Goal: Task Accomplishment & Management: Manage account settings

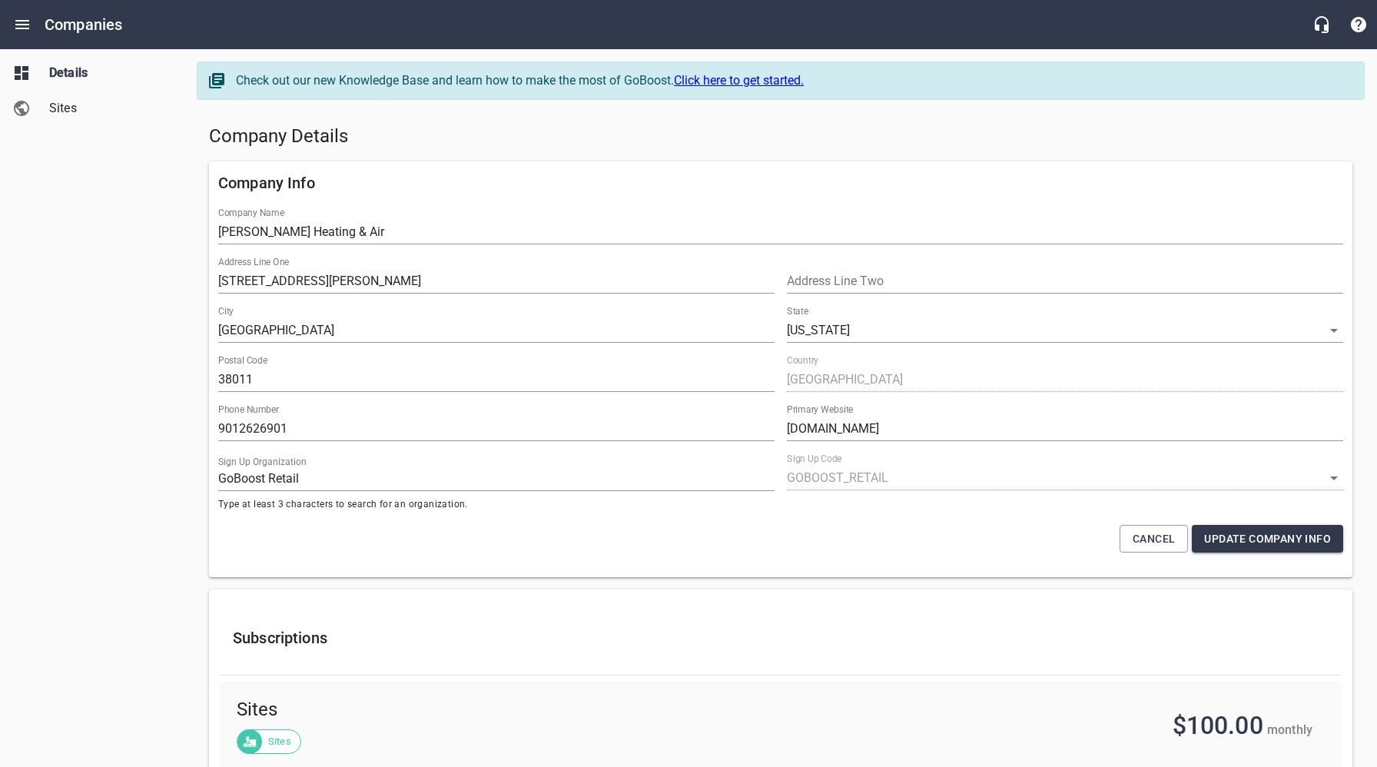
select select "[US_STATE]"
select select "4419"
click at [22, 22] on icon "Open drawer" at bounding box center [22, 24] width 18 height 18
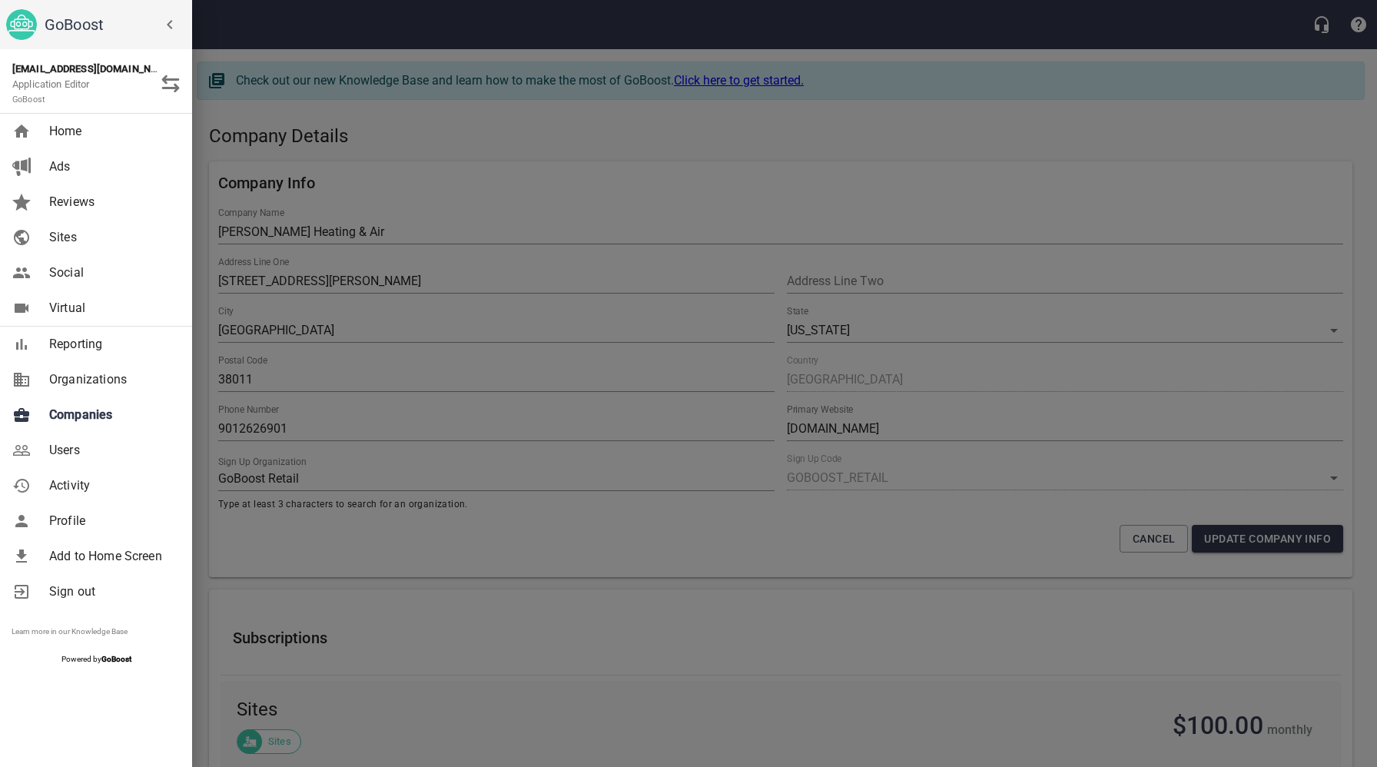
click at [78, 412] on span "Companies" at bounding box center [111, 415] width 124 height 18
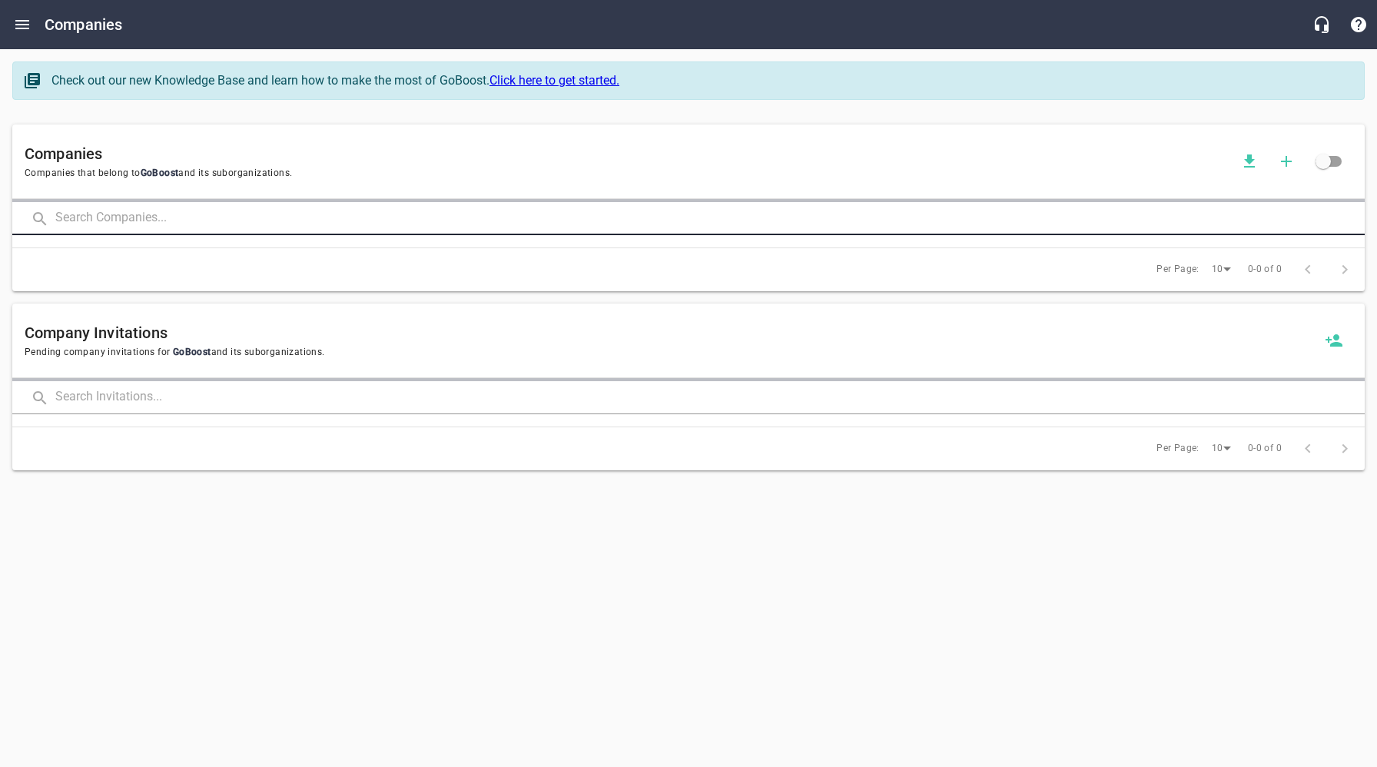
click at [215, 214] on input "text" at bounding box center [709, 218] width 1309 height 33
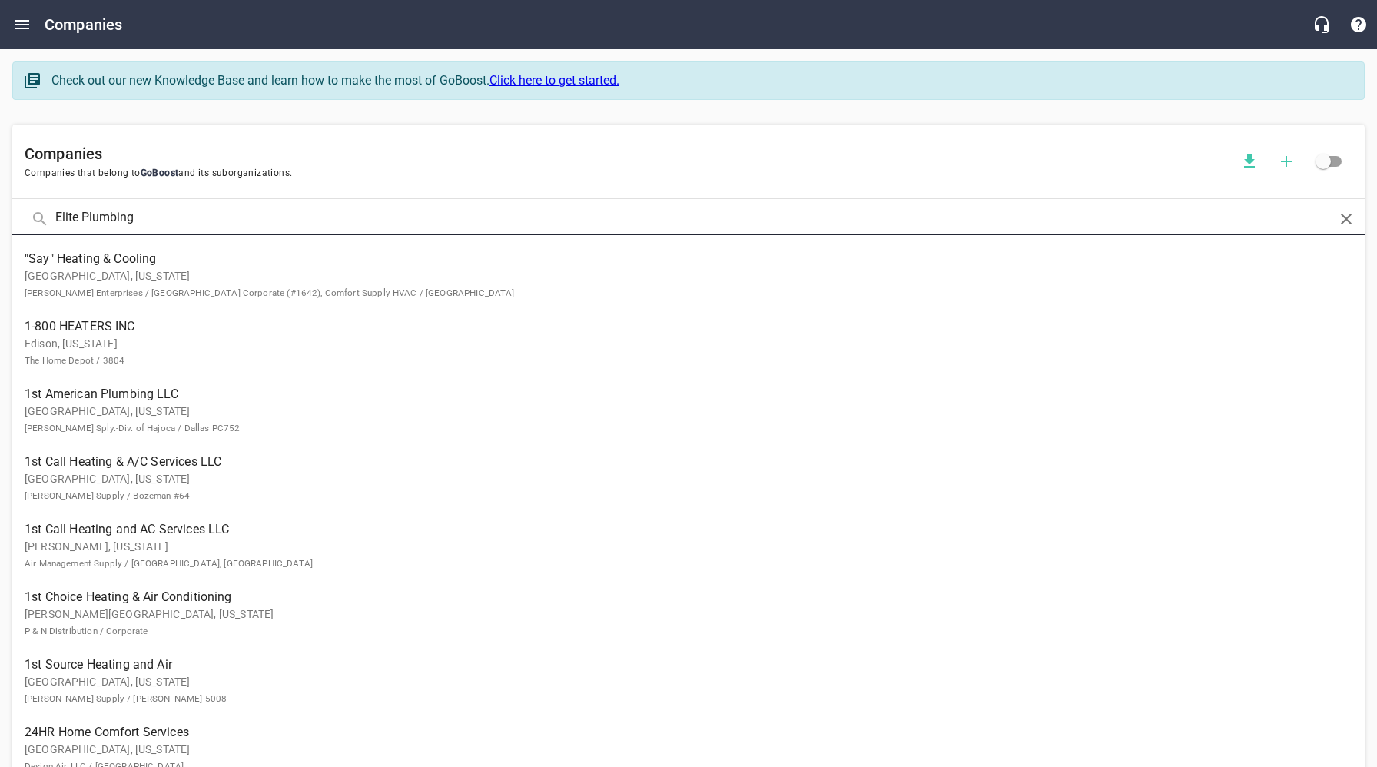
type input "Elite Plumbing"
click button at bounding box center [0, 0] width 0 height 0
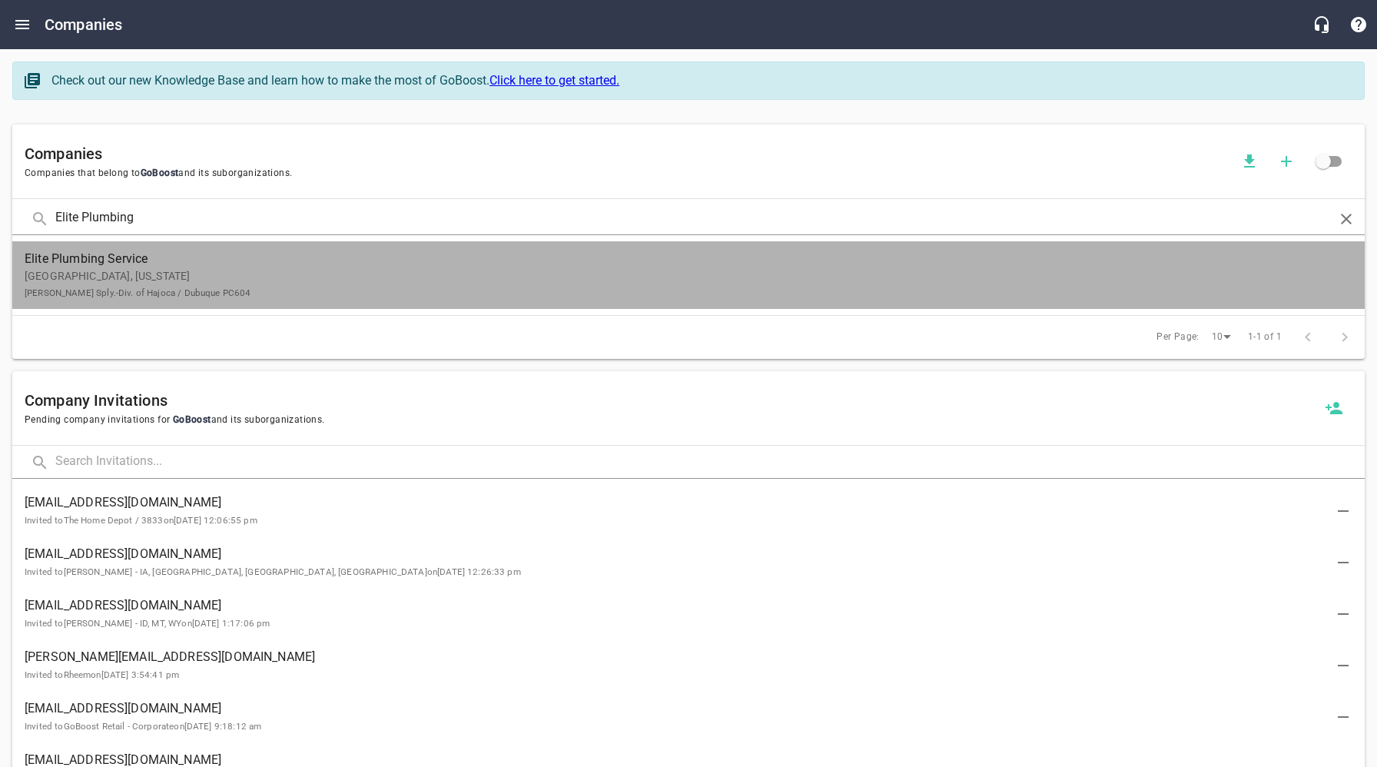
click at [173, 278] on p "Galena, [US_STATE] [PERSON_NAME] Sply.-Div. of Hajoca / Dubuque PC604" at bounding box center [676, 284] width 1303 height 32
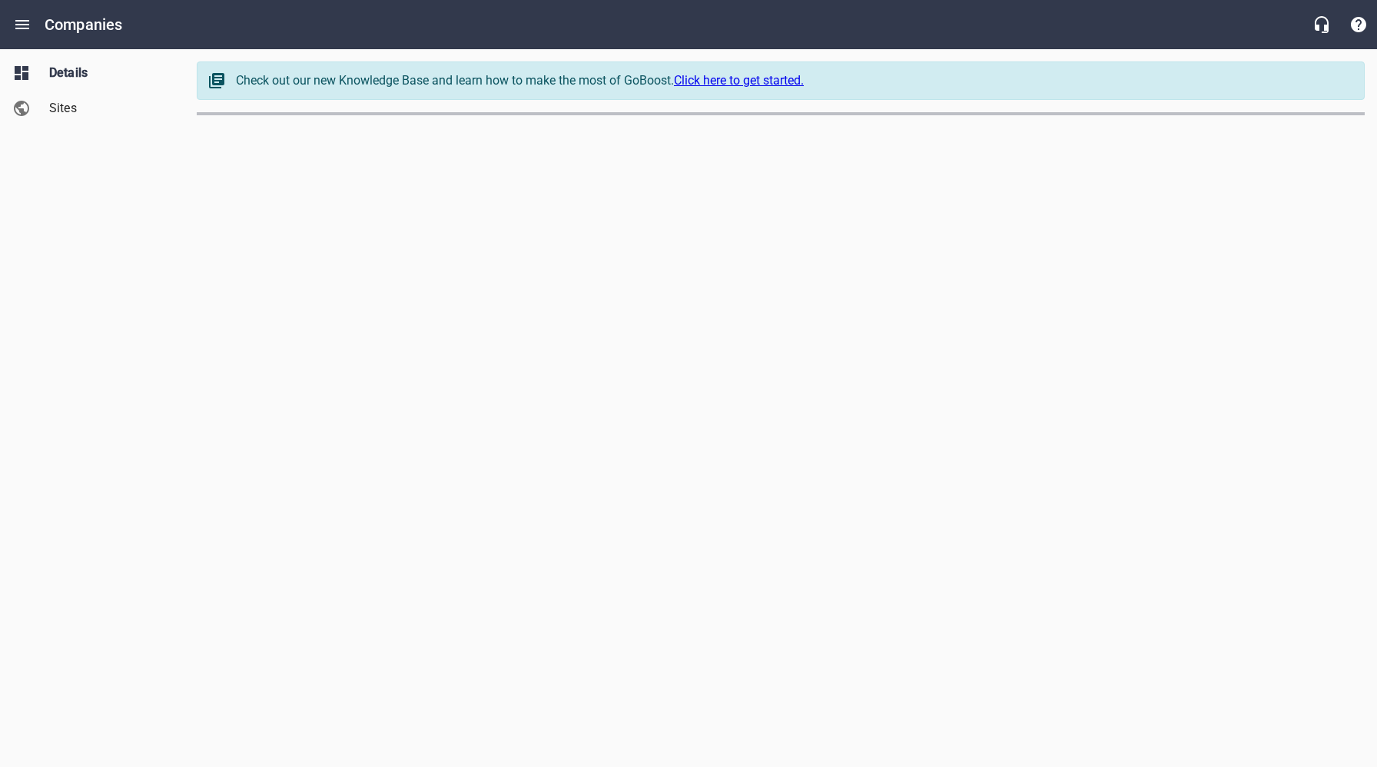
select select "[US_STATE]"
select select "66"
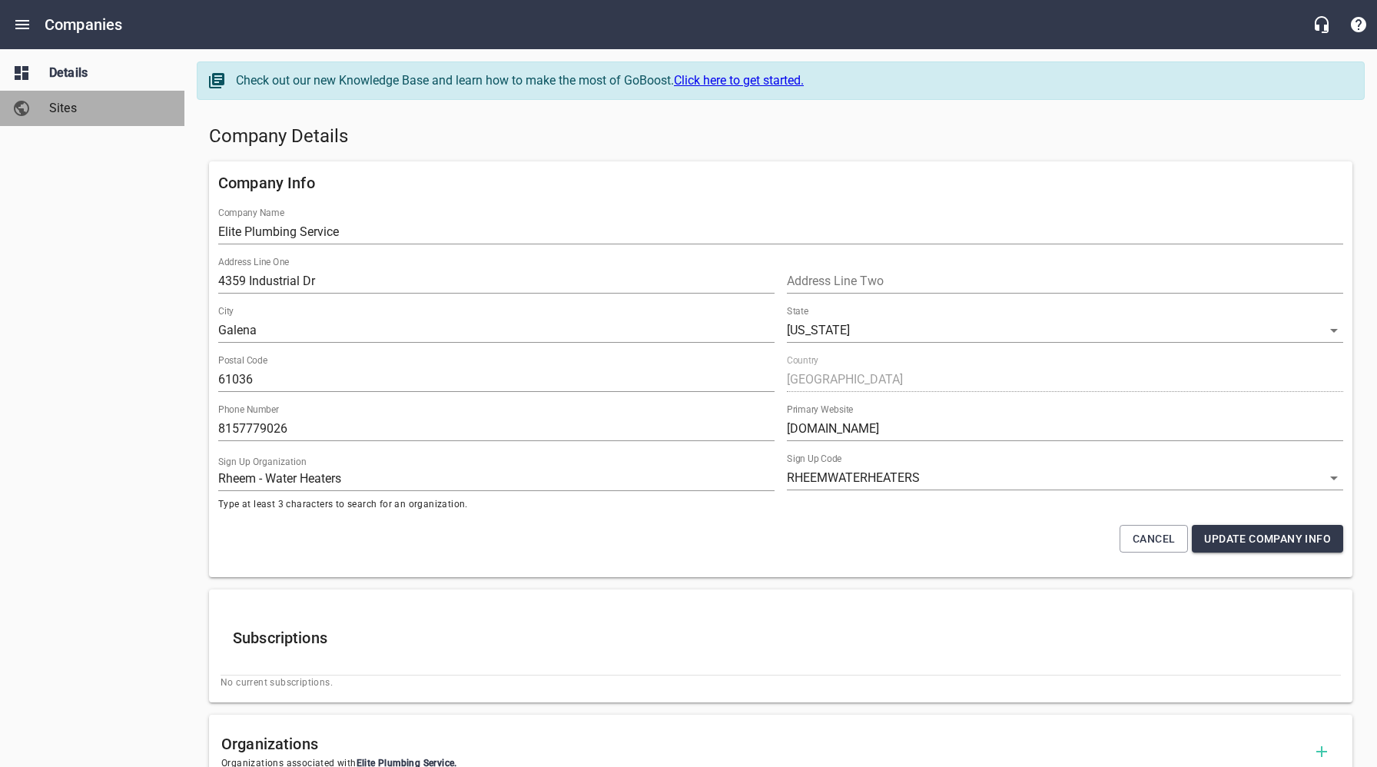
click at [64, 110] on span "Sites" at bounding box center [107, 108] width 117 height 18
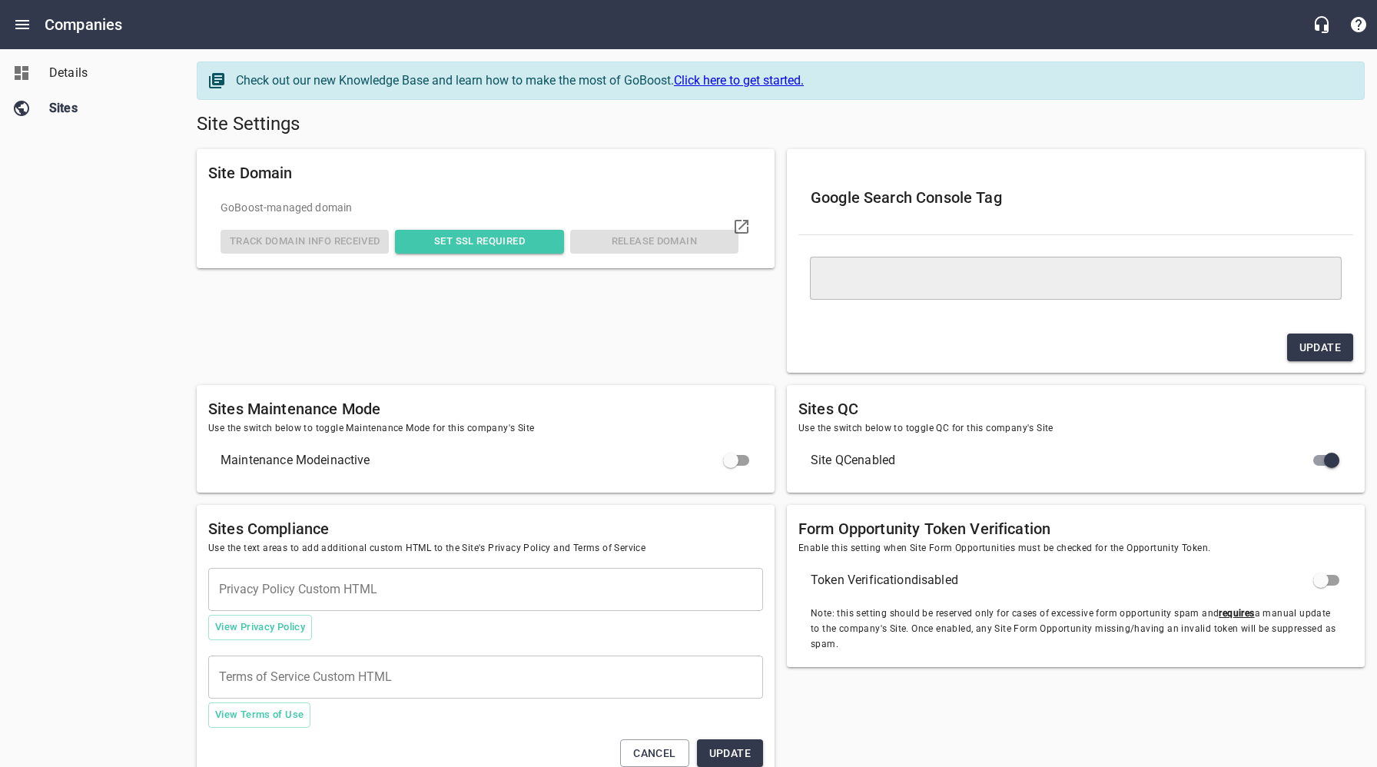
type textarea "<meta name="google-site-verification" content="h7cjxA3IDIAwm-DnKh7zOa_TY5W5Tb0m…"
checkbox input "true"
checkbox input "false"
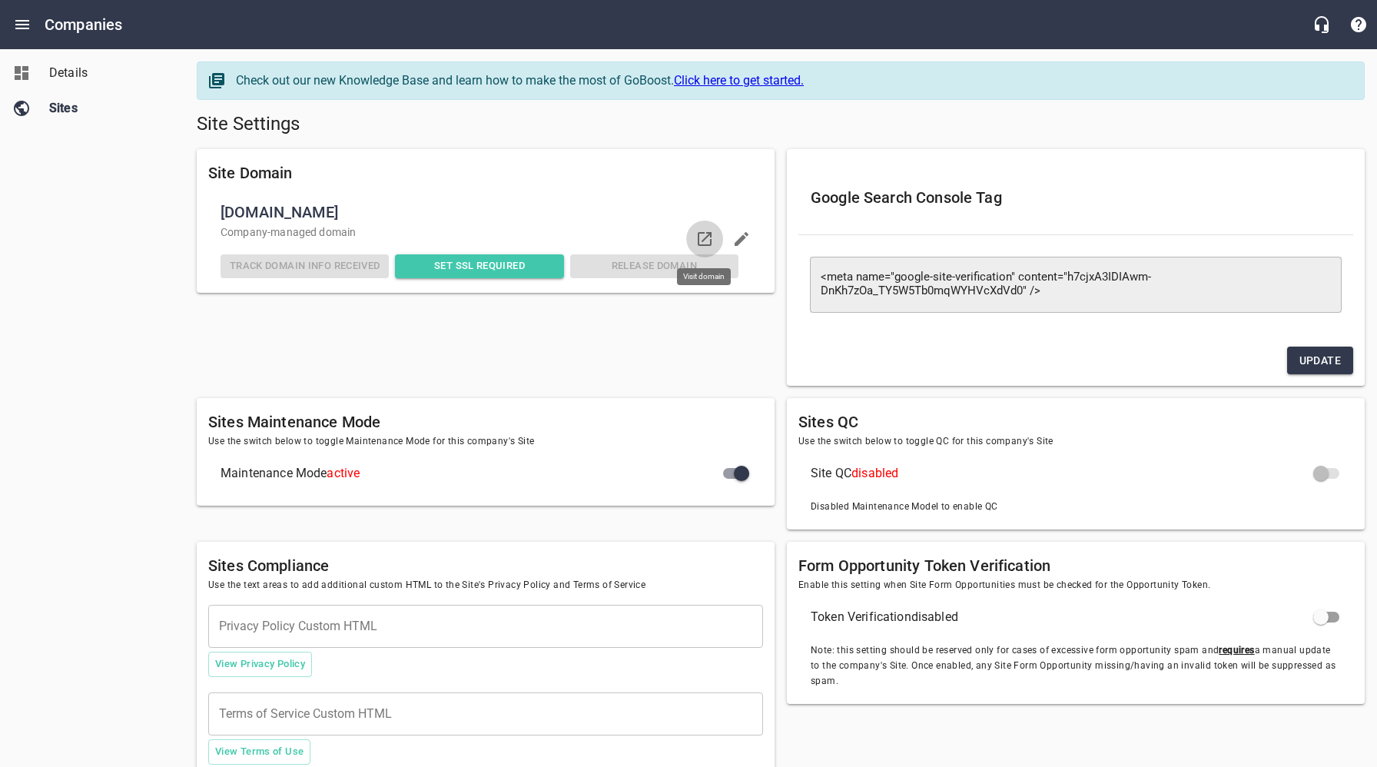
click at [704, 235] on icon at bounding box center [704, 239] width 18 height 18
drag, startPoint x: 84, startPoint y: 77, endPoint x: 101, endPoint y: 81, distance: 16.6
click at [84, 77] on span "Details" at bounding box center [107, 73] width 117 height 18
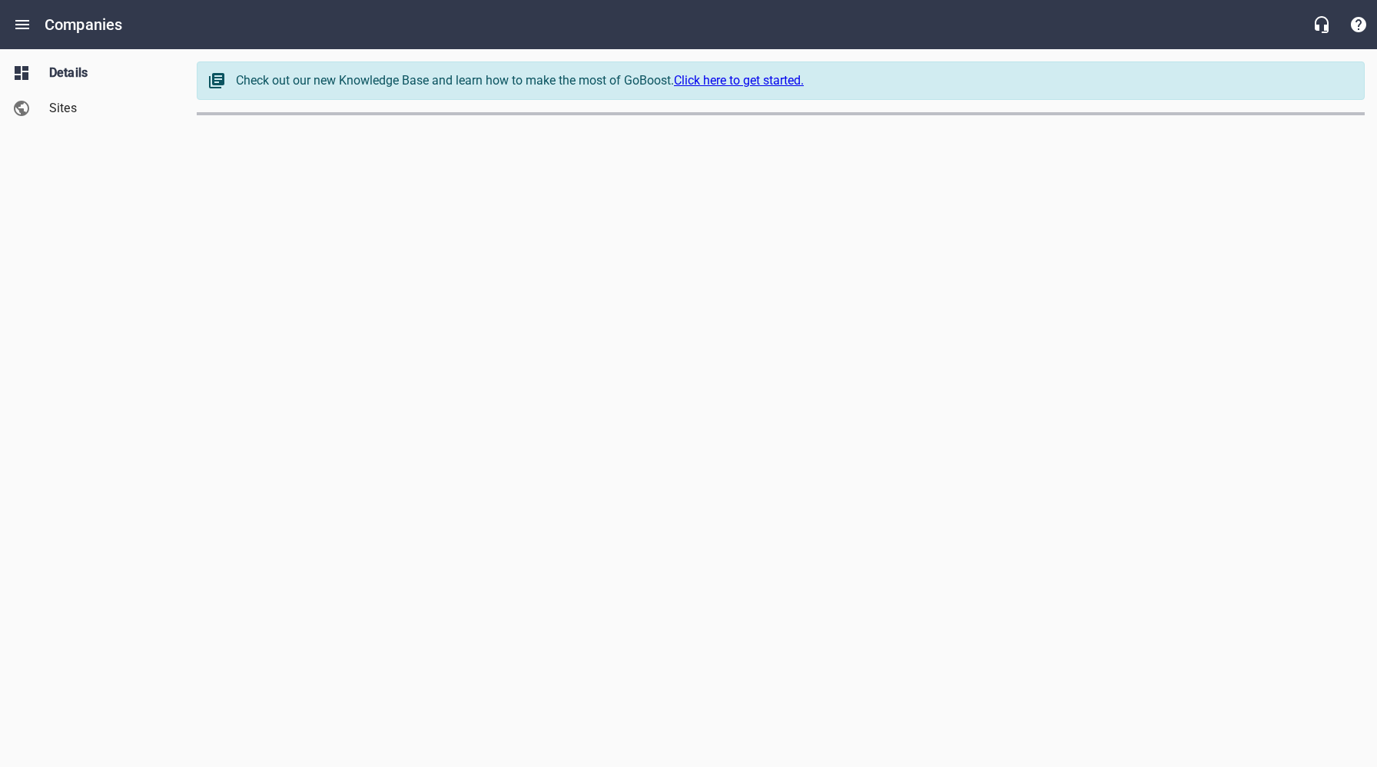
select select "[US_STATE]"
select select "66"
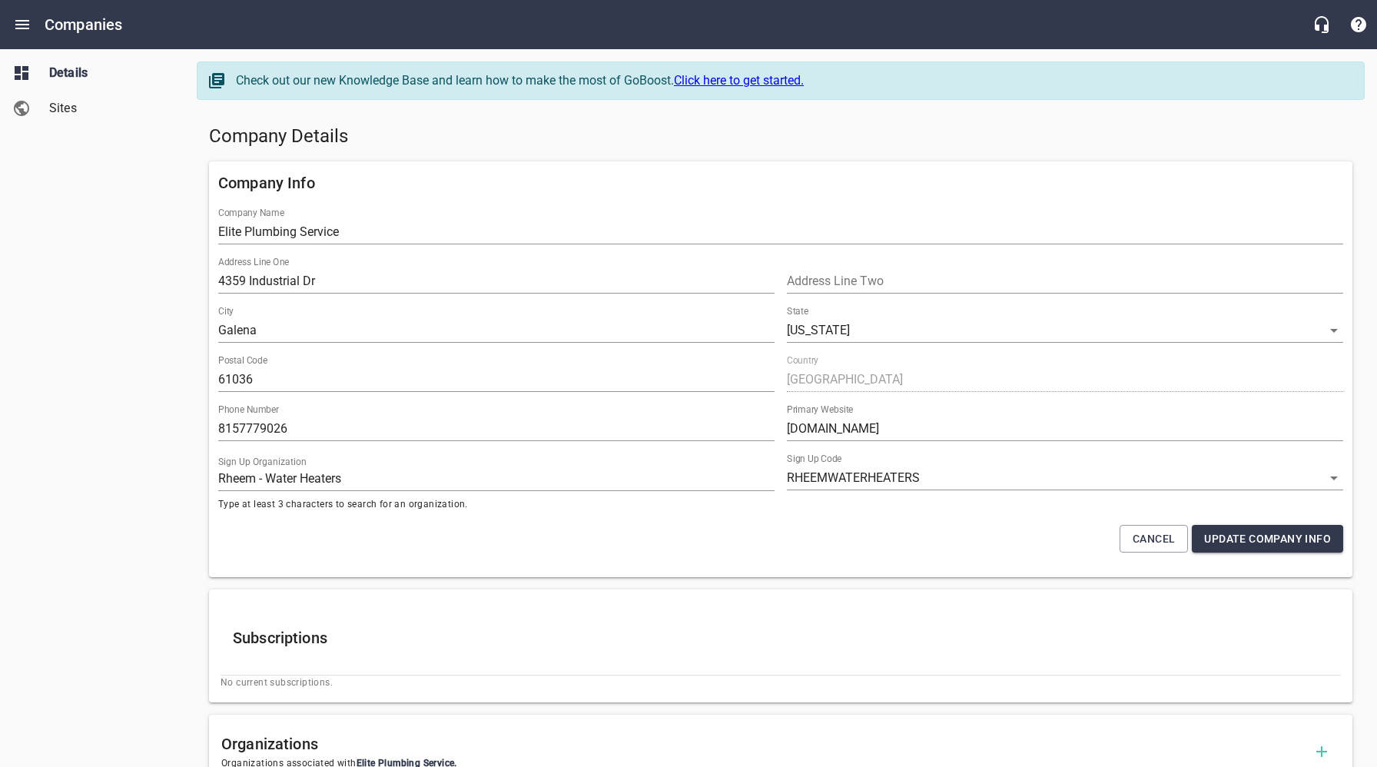
click at [452, 137] on h5 "Company Details" at bounding box center [780, 136] width 1143 height 25
